Goal: Task Accomplishment & Management: Use online tool/utility

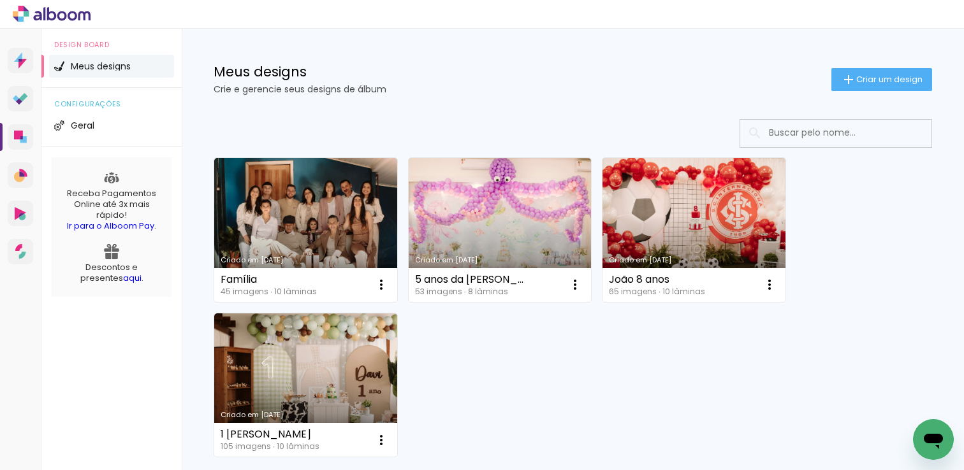
scroll to position [33, 0]
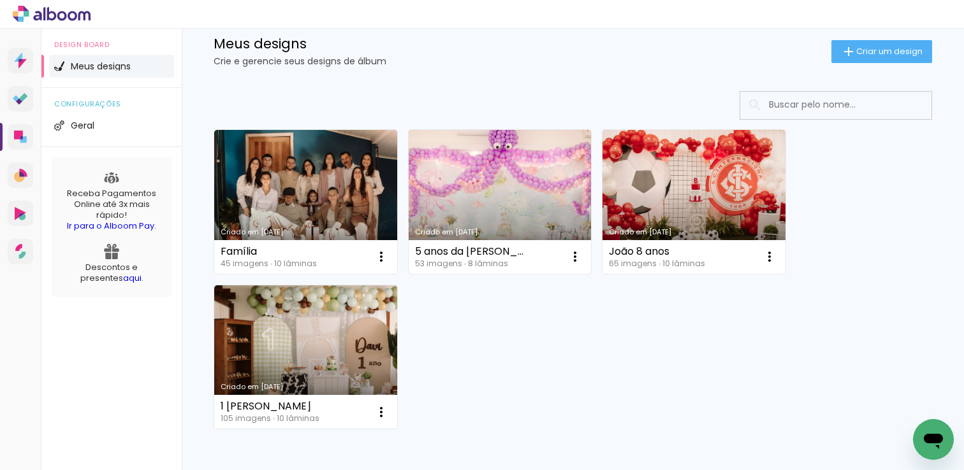
click at [489, 219] on link "Criado em [DATE]" at bounding box center [499, 202] width 183 height 144
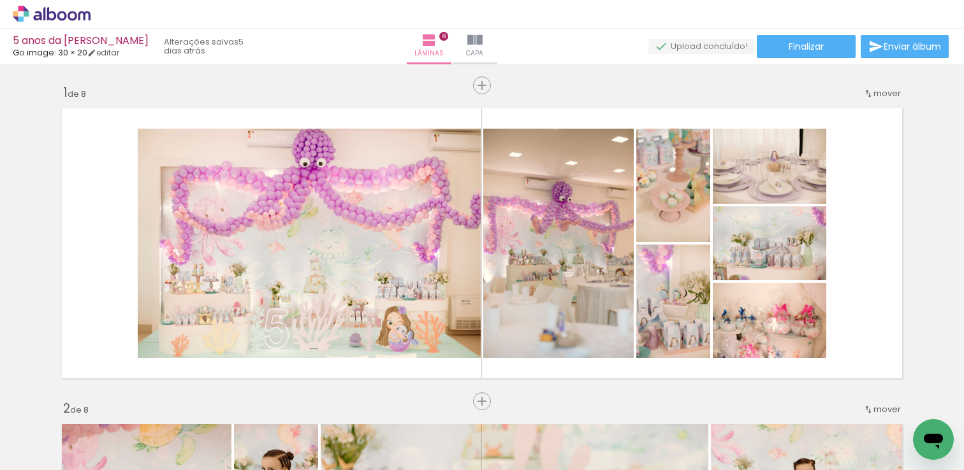
click at [0, 0] on iron-icon at bounding box center [0, 0] width 0 height 0
click at [0, 0] on input "file" at bounding box center [0, 0] width 0 height 0
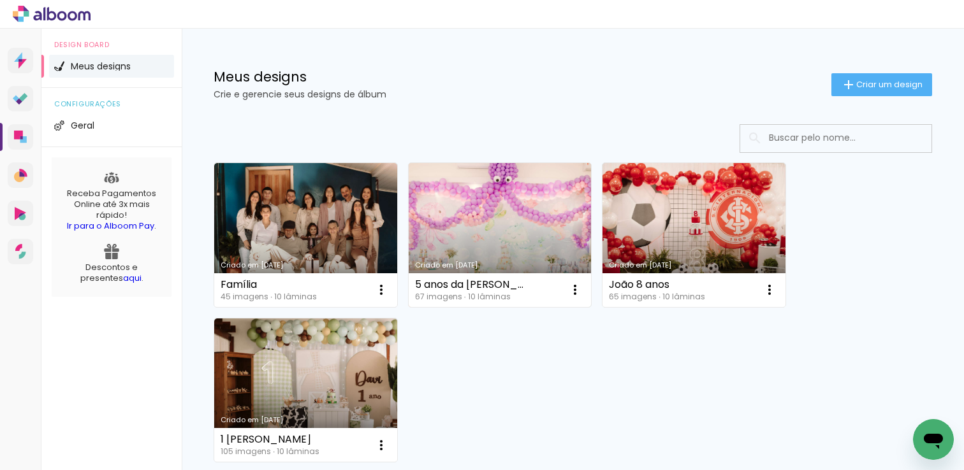
click at [524, 225] on link "Criado em [DATE]" at bounding box center [499, 235] width 183 height 144
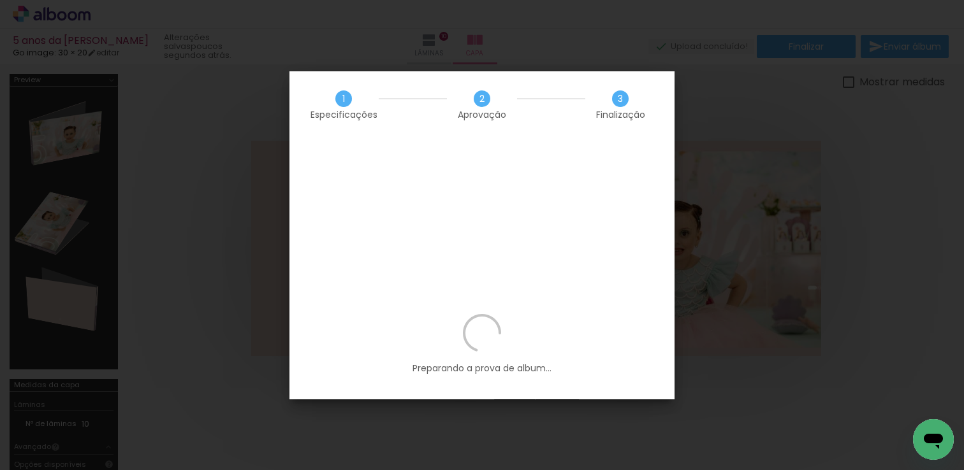
scroll to position [0, 3998]
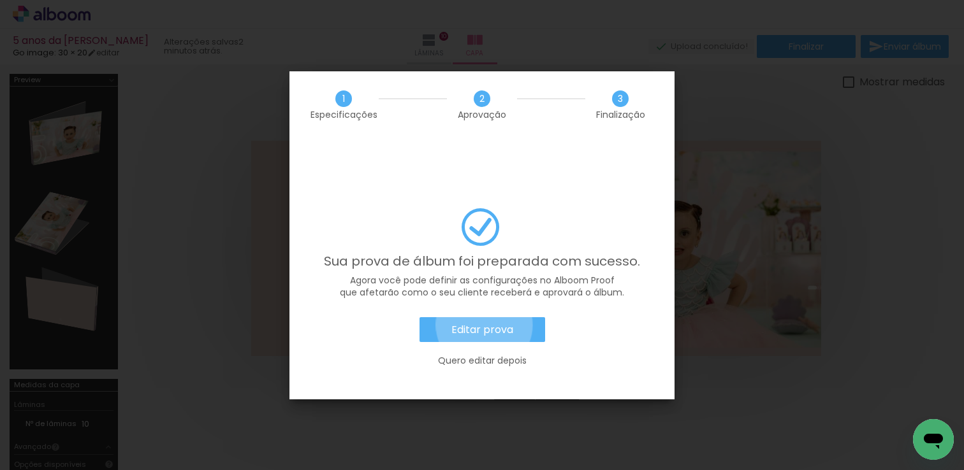
click at [0, 0] on slot "Editar prova" at bounding box center [0, 0] width 0 height 0
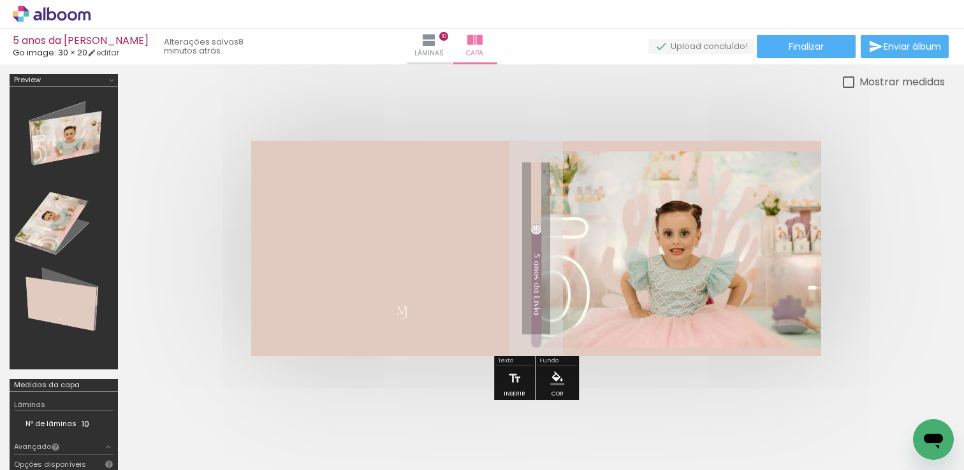
click at [597, 78] on div "Mostrar medidas" at bounding box center [535, 82] width 817 height 16
click at [451, 45] on paper-button "Lâminas 10" at bounding box center [429, 47] width 45 height 36
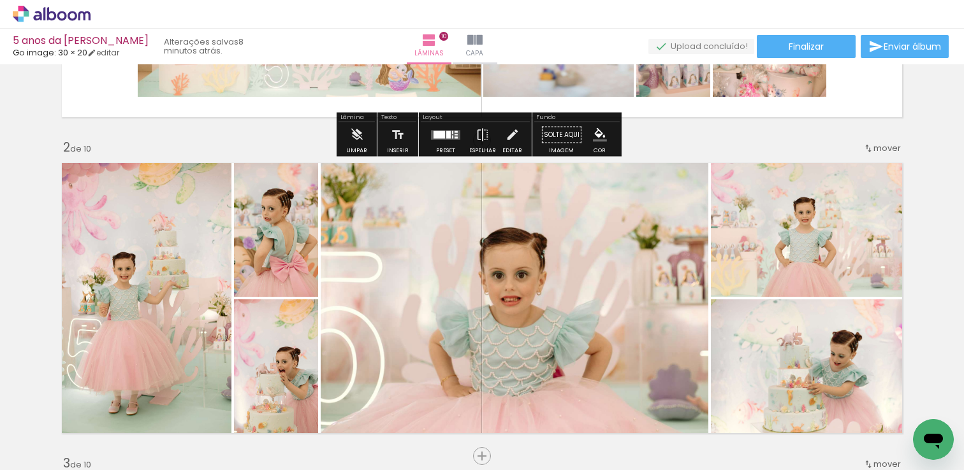
scroll to position [431, 0]
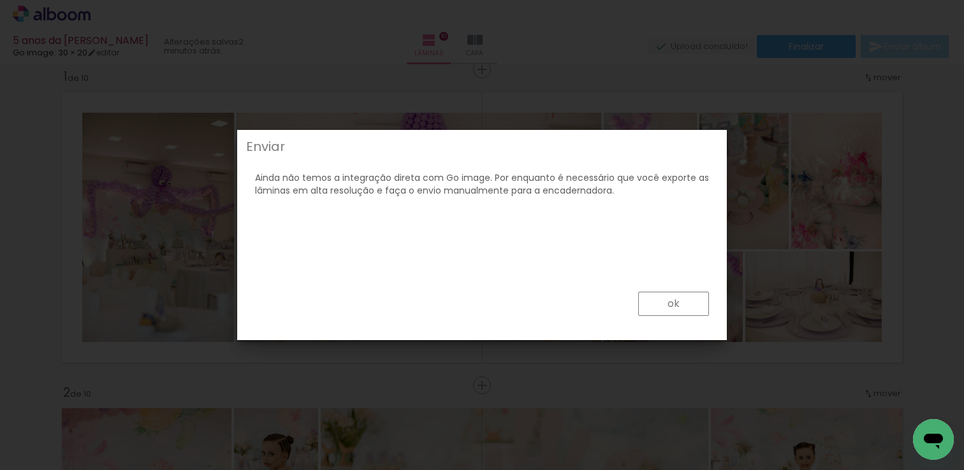
scroll to position [0, 3998]
click at [685, 307] on paper-button "ok" at bounding box center [673, 304] width 71 height 24
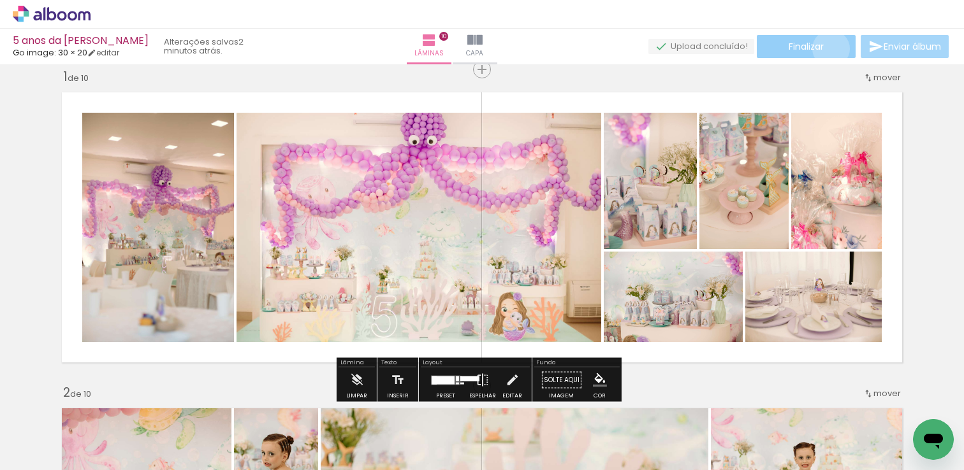
click at [826, 48] on paper-button "Finalizar" at bounding box center [805, 46] width 99 height 23
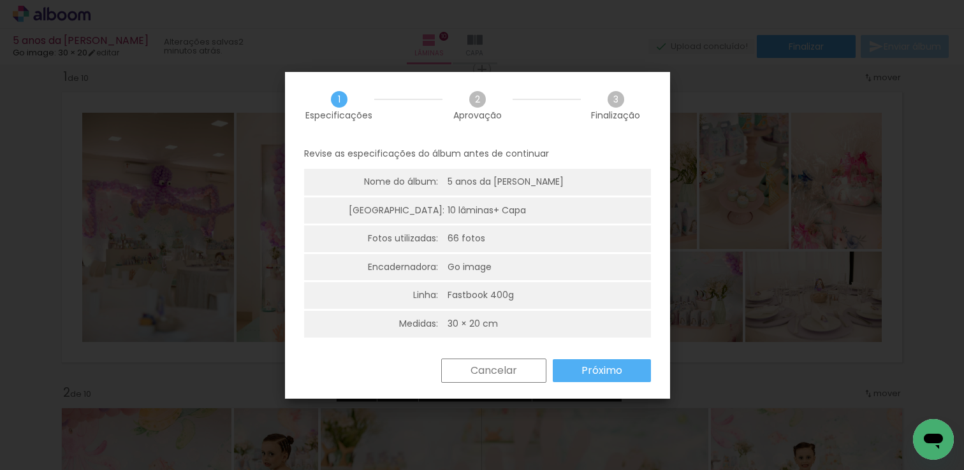
click at [647, 361] on paper-button "Próximo" at bounding box center [602, 370] width 98 height 23
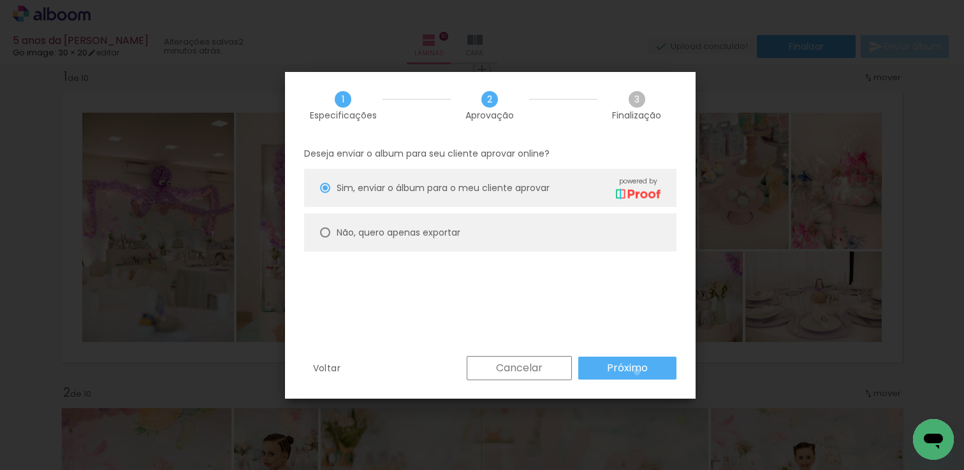
click at [0, 0] on slot "Próximo" at bounding box center [0, 0] width 0 height 0
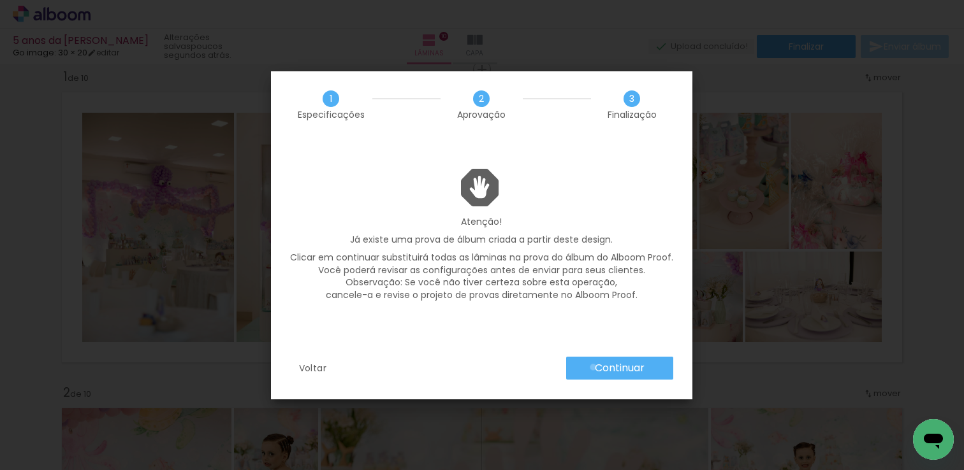
click at [593, 367] on paper-button "Continuar" at bounding box center [619, 368] width 107 height 23
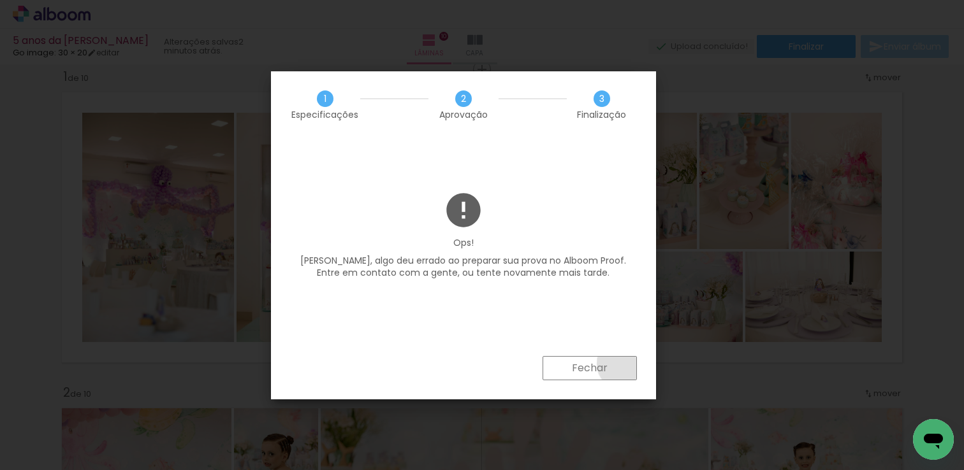
click at [623, 364] on paper-button "Fechar" at bounding box center [589, 368] width 94 height 24
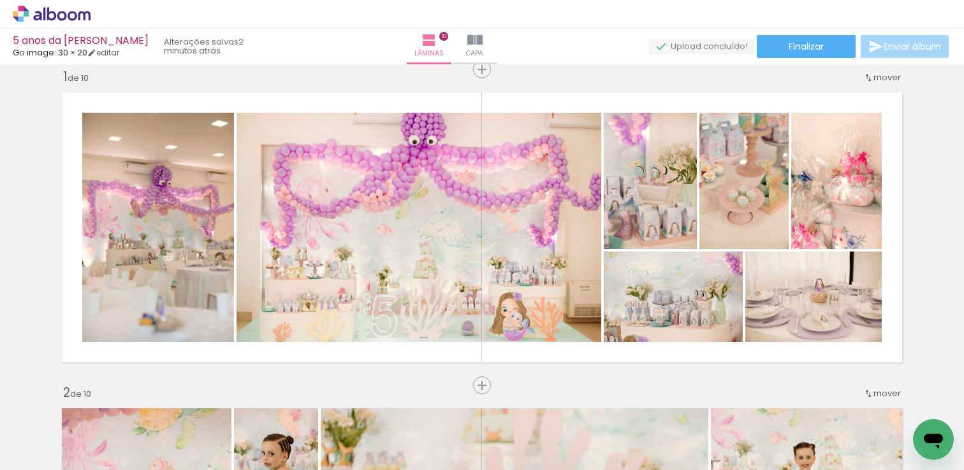
click at [797, 59] on div "5 anos da Livia Go image: 30 × 20 editar 2 minutos atrás. Lâminas 10 Capa Final…" at bounding box center [482, 32] width 964 height 64
click at [788, 46] on span "Finalizar" at bounding box center [805, 46] width 35 height 9
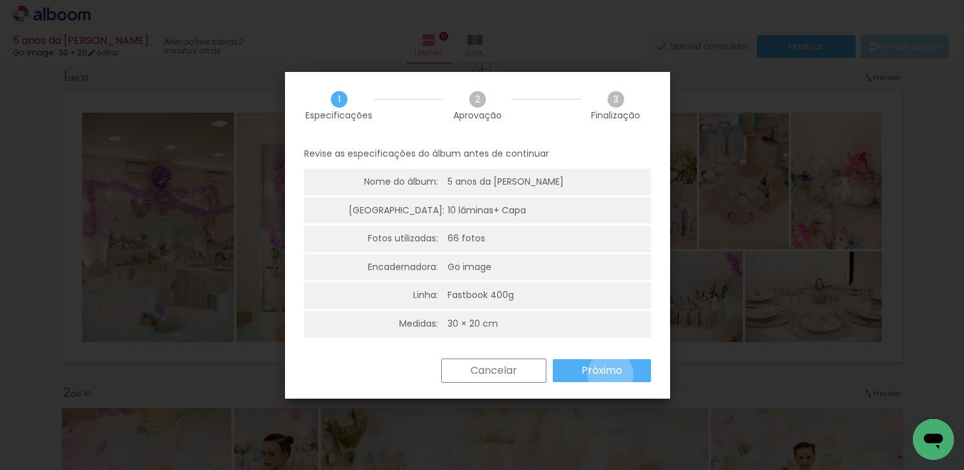
click at [0, 0] on slot "Próximo" at bounding box center [0, 0] width 0 height 0
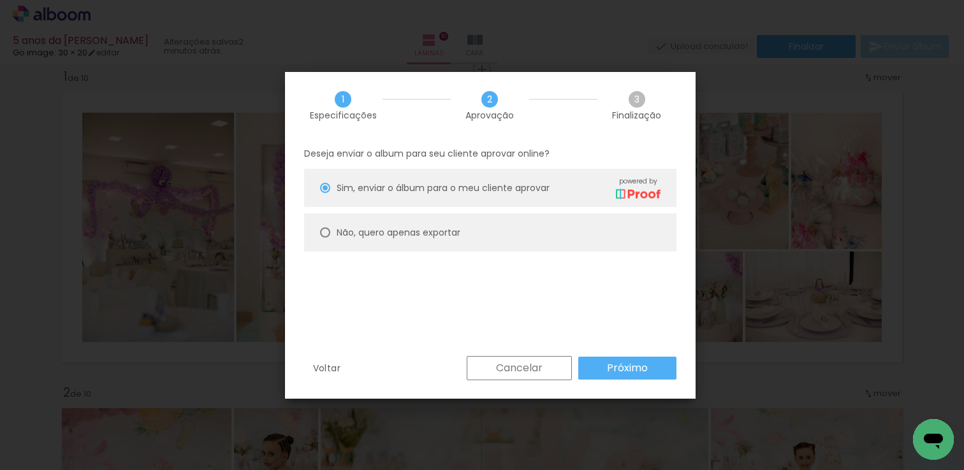
click at [0, 0] on slot "Próximo" at bounding box center [0, 0] width 0 height 0
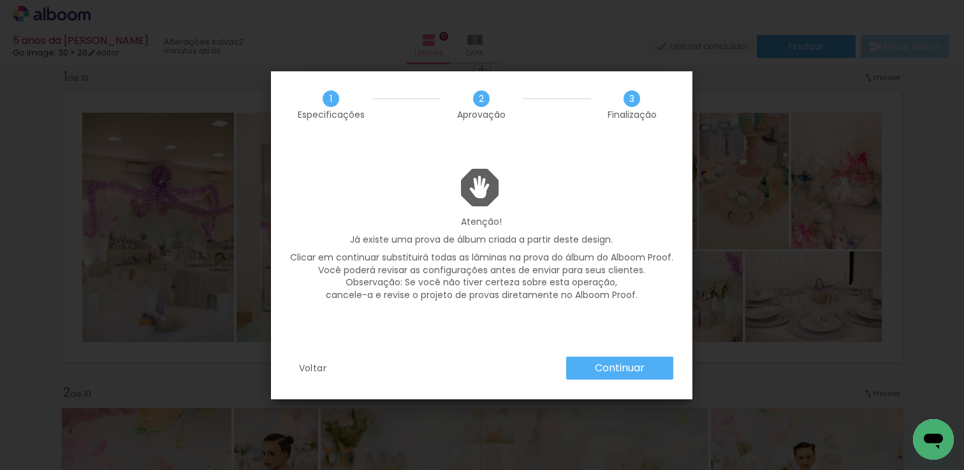
click at [547, 48] on iron-overlay-backdrop at bounding box center [482, 235] width 964 height 470
click at [614, 375] on paper-button "Continuar" at bounding box center [619, 368] width 107 height 23
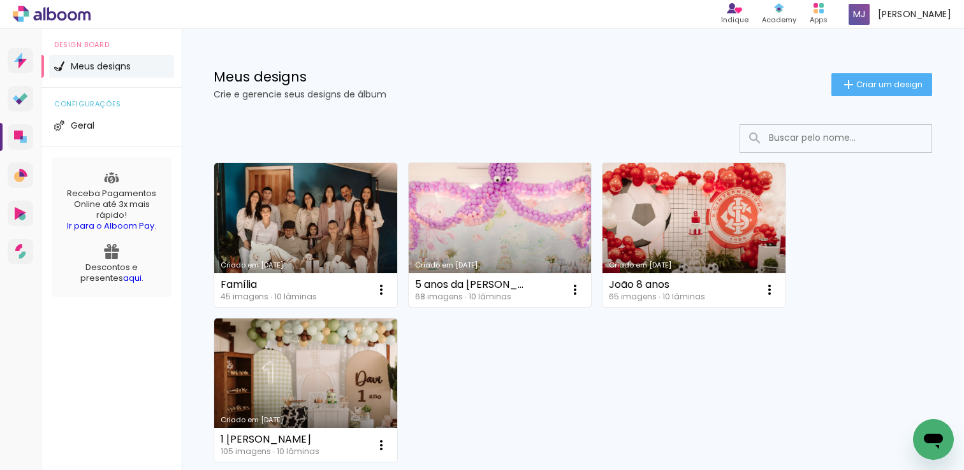
click at [468, 235] on link "Criado em [DATE]" at bounding box center [499, 235] width 183 height 144
